Goal: Information Seeking & Learning: Learn about a topic

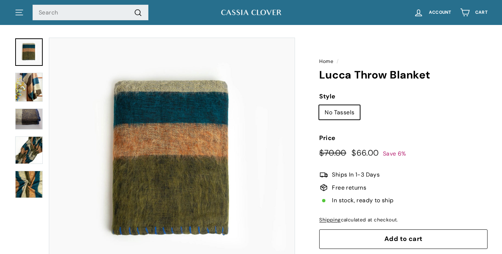
scroll to position [21, 0]
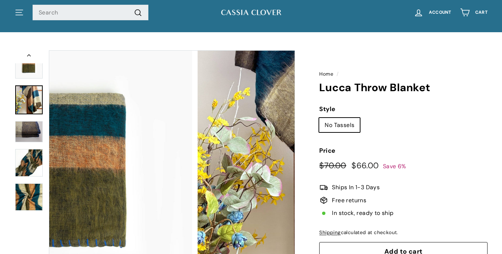
click at [33, 99] on img at bounding box center [28, 99] width 27 height 29
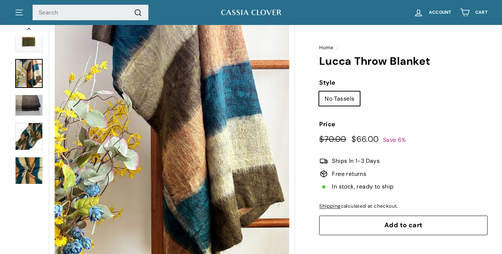
scroll to position [68, 0]
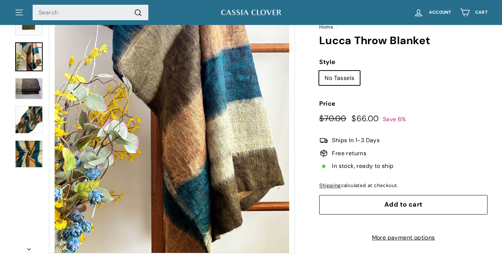
click at [24, 66] on link at bounding box center [28, 56] width 27 height 29
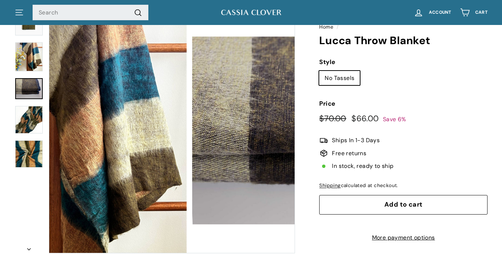
click at [24, 96] on img at bounding box center [28, 88] width 27 height 21
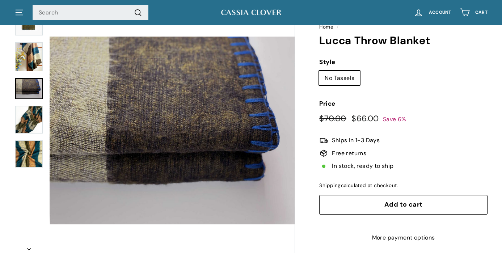
click at [26, 129] on img at bounding box center [28, 119] width 27 height 27
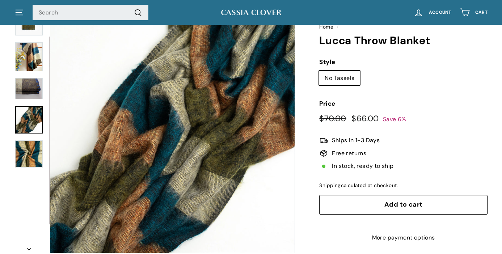
click at [28, 153] on img at bounding box center [28, 153] width 27 height 27
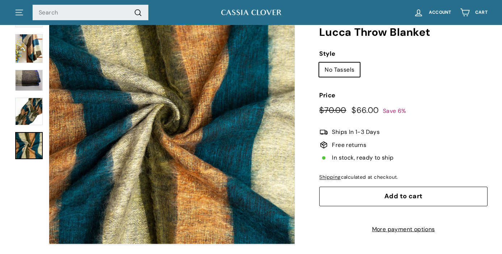
scroll to position [64, 0]
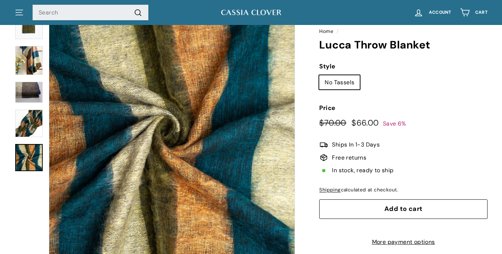
click at [34, 161] on link at bounding box center [28, 157] width 27 height 27
click at [27, 121] on img at bounding box center [28, 123] width 27 height 27
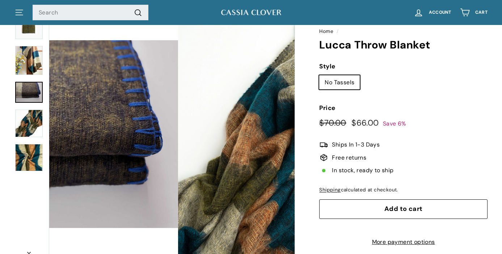
click at [27, 82] on img at bounding box center [28, 92] width 27 height 21
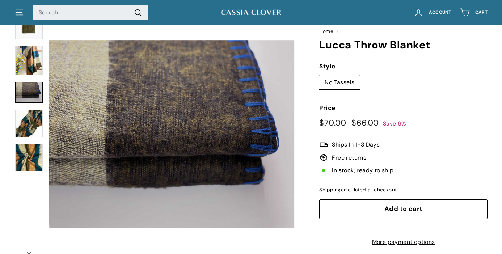
click at [28, 50] on img at bounding box center [28, 60] width 27 height 29
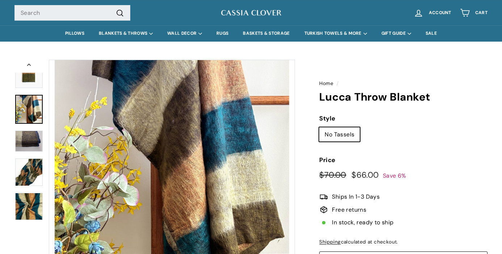
scroll to position [0, 0]
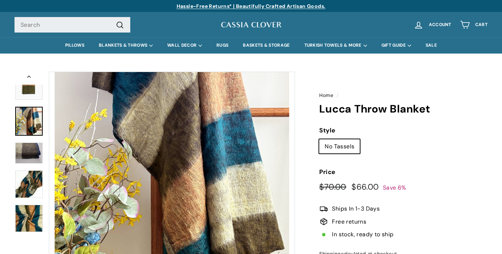
click at [28, 97] on img at bounding box center [28, 85] width 27 height 27
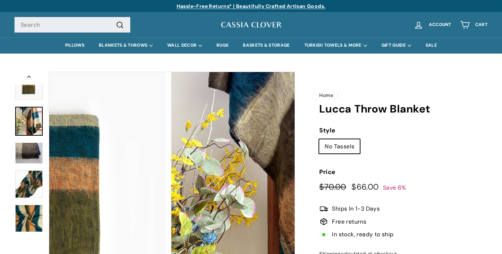
click at [32, 112] on img at bounding box center [28, 121] width 27 height 29
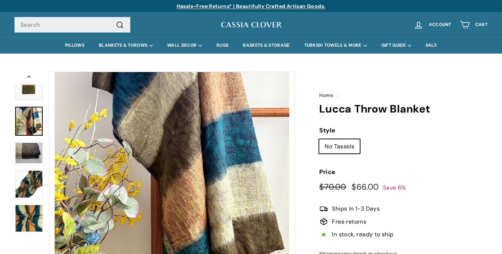
click at [34, 162] on img at bounding box center [28, 152] width 27 height 21
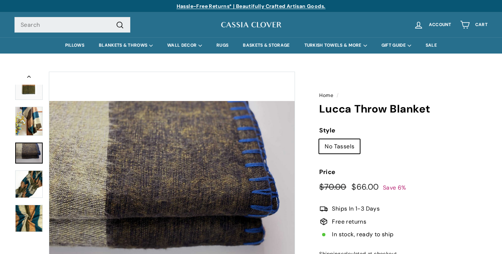
click at [35, 178] on img at bounding box center [28, 183] width 27 height 27
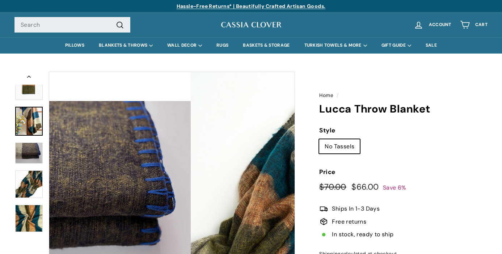
click at [33, 133] on img at bounding box center [28, 121] width 27 height 29
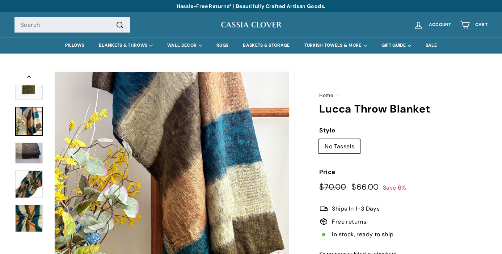
click at [34, 106] on div at bounding box center [28, 121] width 29 height 30
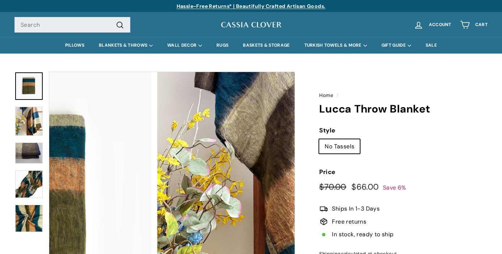
click at [34, 97] on img at bounding box center [28, 85] width 27 height 27
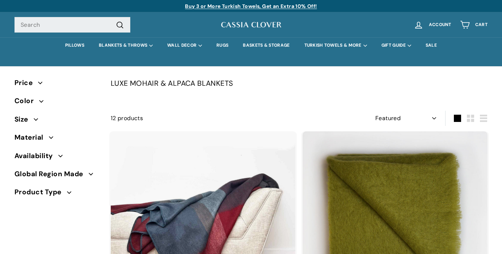
select select "manual"
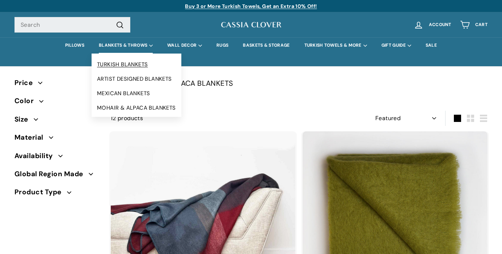
click at [136, 63] on link "TURKISH BLANKETS" at bounding box center [136, 64] width 90 height 14
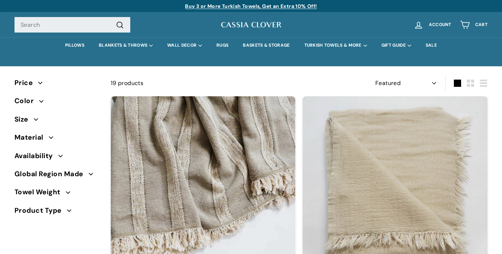
select select "manual"
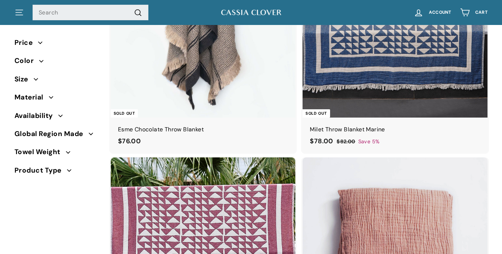
scroll to position [1340, 0]
